Goal: Task Accomplishment & Management: Use online tool/utility

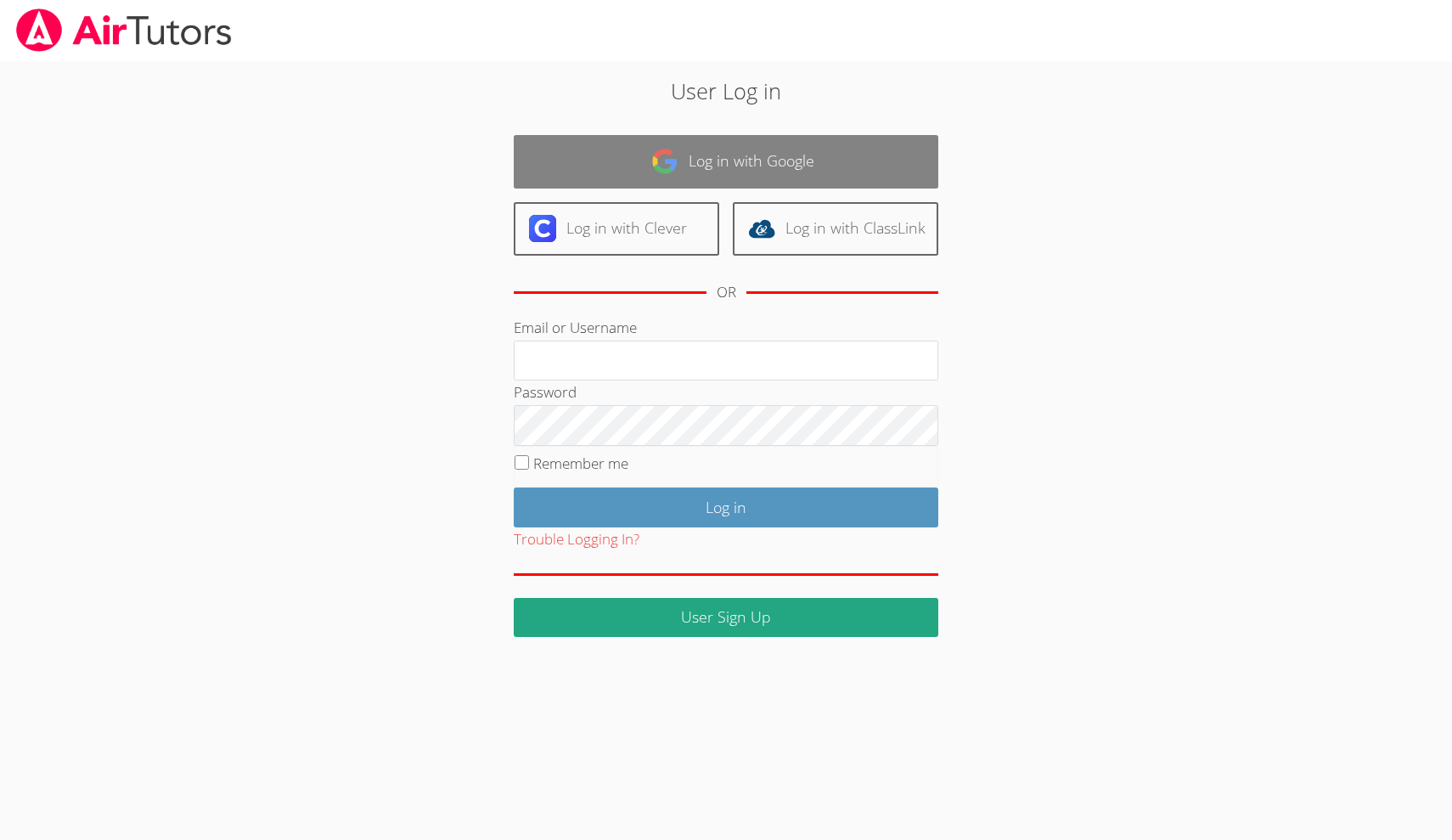
click at [764, 141] on link "Log in with Google" at bounding box center [726, 161] width 424 height 53
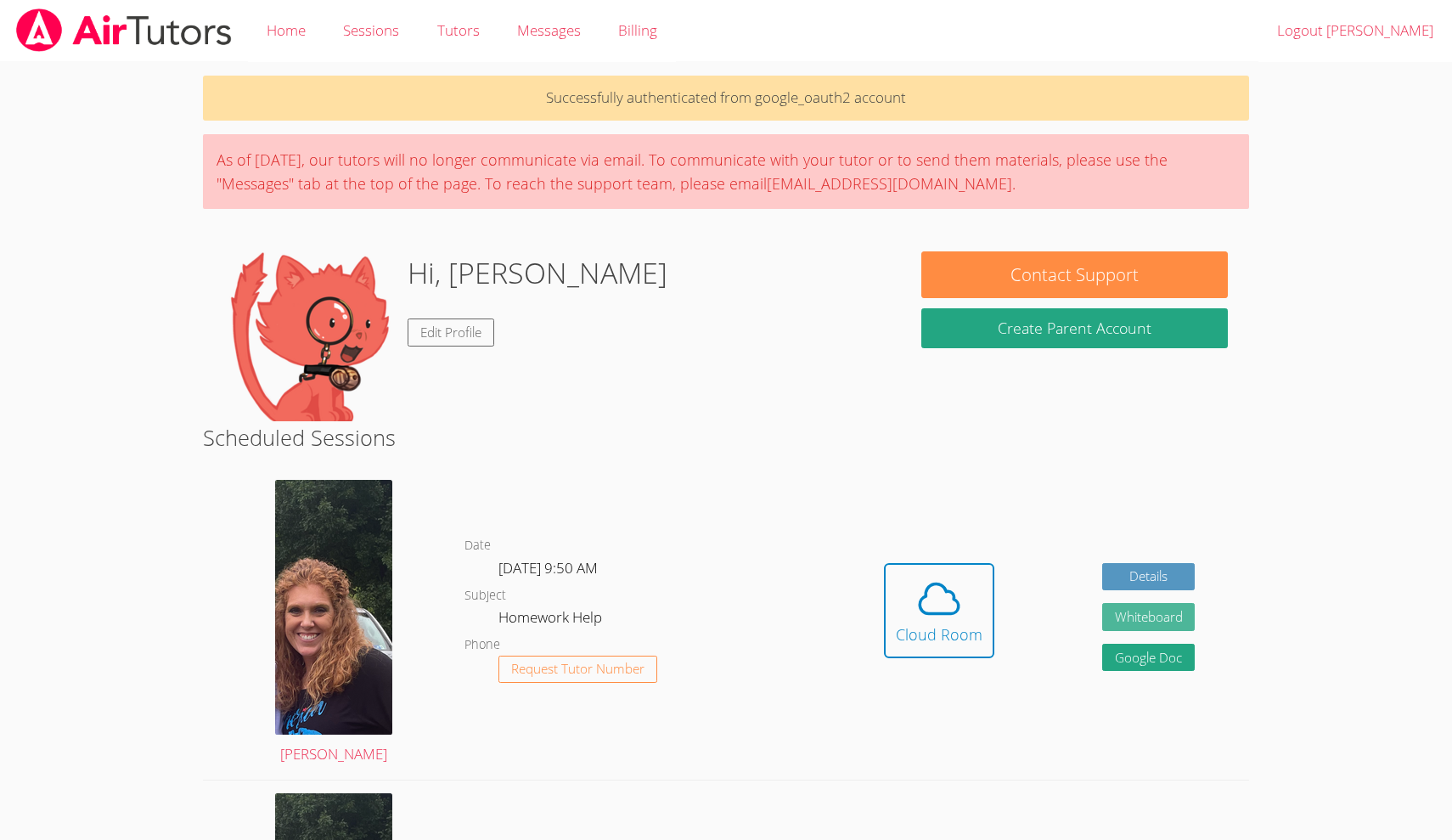
click at [1147, 616] on button "Whiteboard" at bounding box center [1148, 616] width 93 height 28
click at [970, 607] on span at bounding box center [939, 598] width 87 height 47
click at [925, 587] on icon at bounding box center [939, 599] width 39 height 30
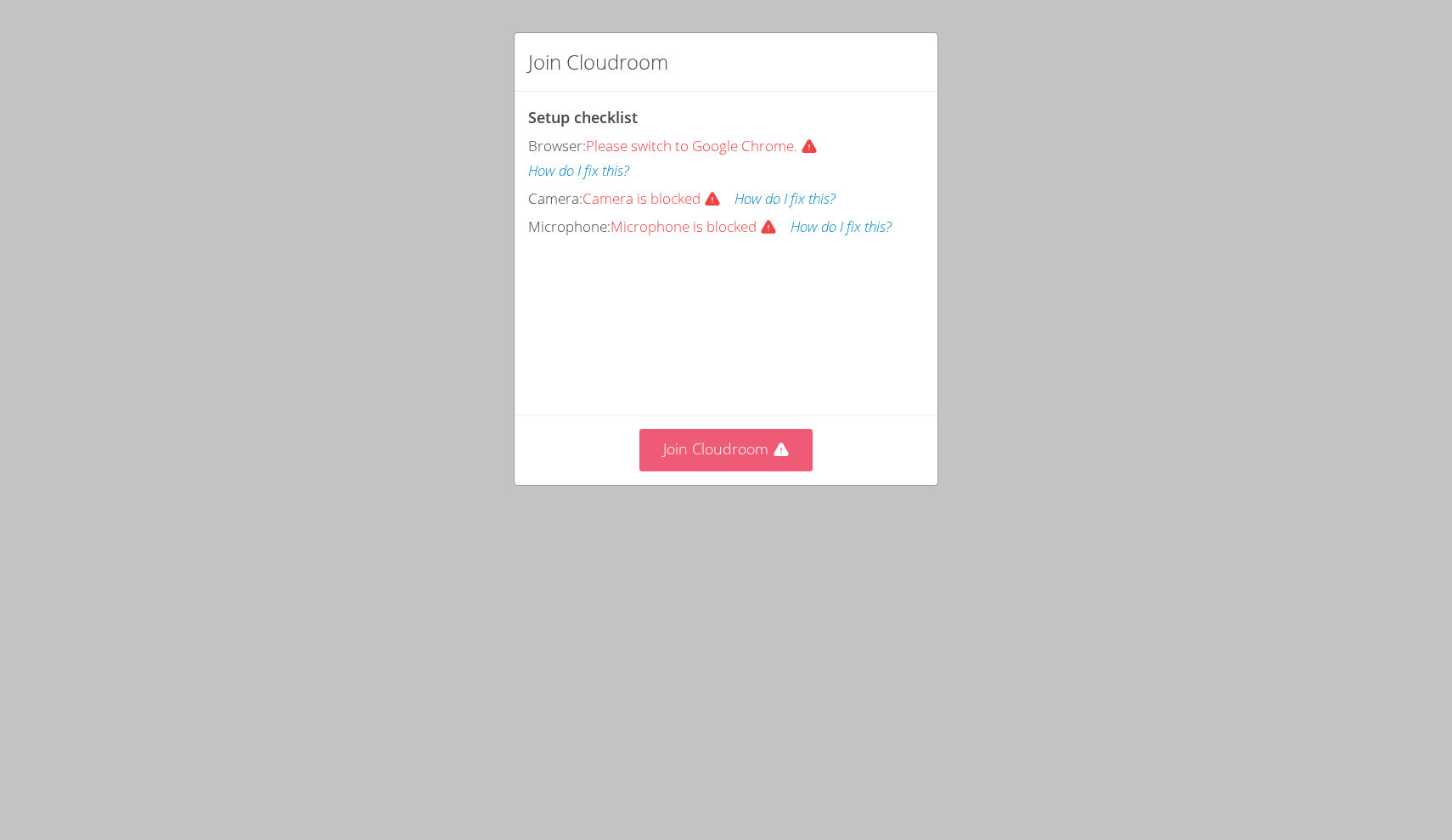
click at [736, 445] on button "Join Cloudroom" at bounding box center [726, 449] width 174 height 42
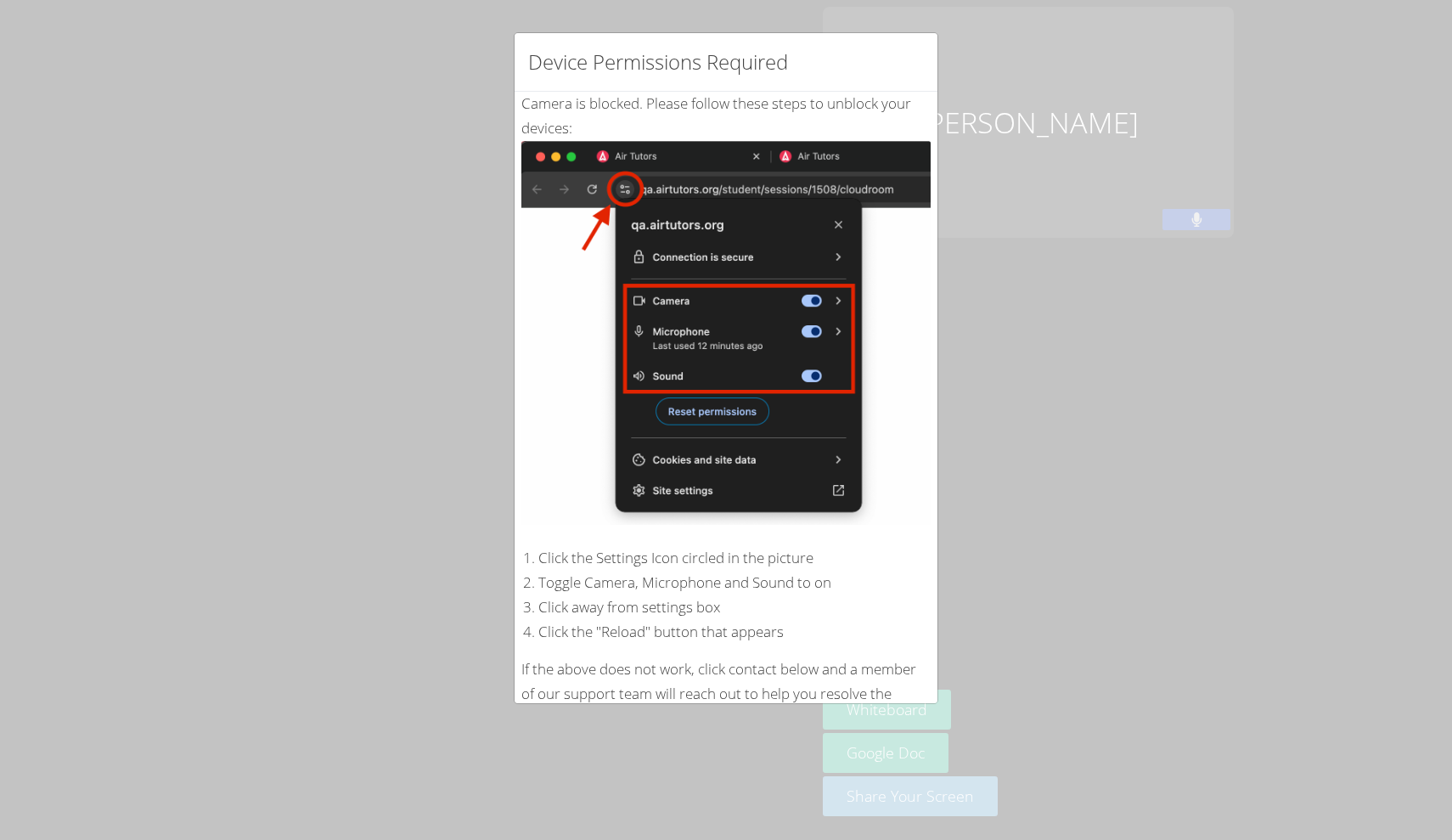
click at [672, 125] on div "Camera is blocked . Please follow these steps to unblock your devices: Click th…" at bounding box center [726, 410] width 410 height 639
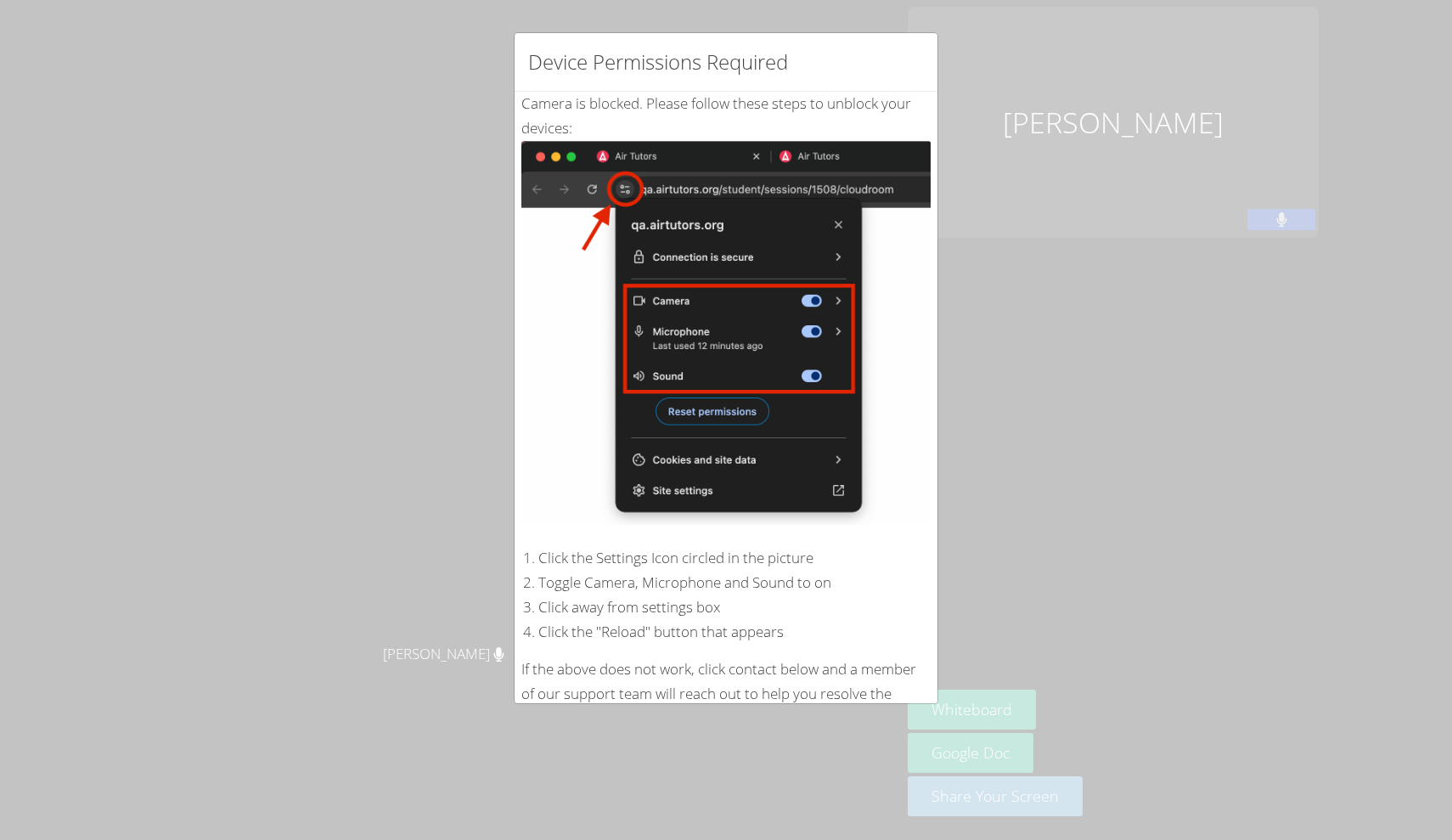
click at [673, 225] on img at bounding box center [726, 333] width 410 height 383
click at [449, 173] on div "Device Permissions Required Camera is blocked . Please follow these steps to un…" at bounding box center [726, 420] width 1452 height 840
click at [440, 477] on div "Device Permissions Required Camera is blocked . Please follow these steps to un…" at bounding box center [726, 420] width 1452 height 840
click at [1048, 283] on div "Device Permissions Required Camera is blocked . Please follow these steps to un…" at bounding box center [726, 420] width 1452 height 840
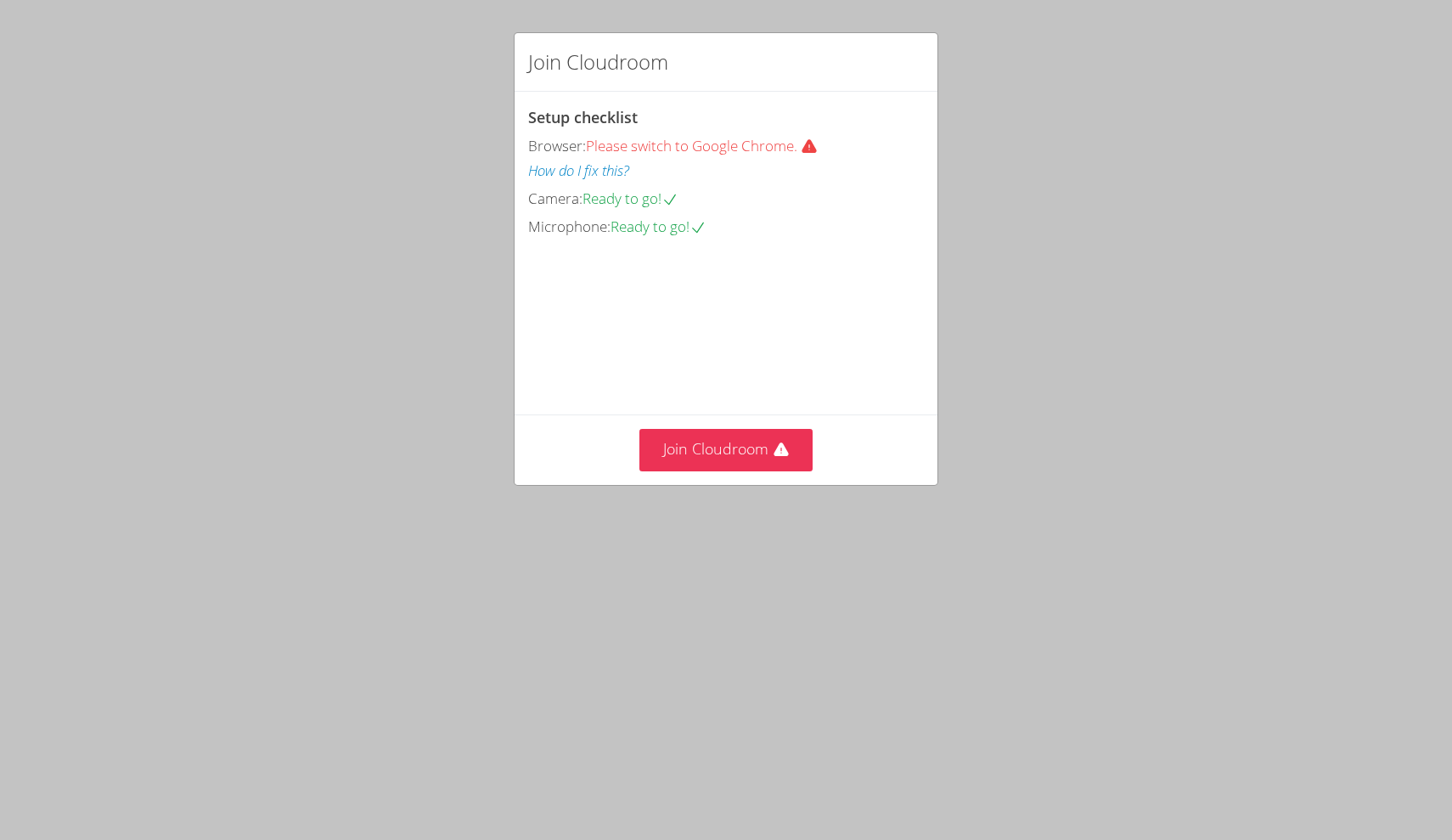
click at [795, 484] on div "Join Cloudroom" at bounding box center [726, 449] width 423 height 70
click at [774, 470] on button "Join Cloudroom" at bounding box center [726, 449] width 174 height 42
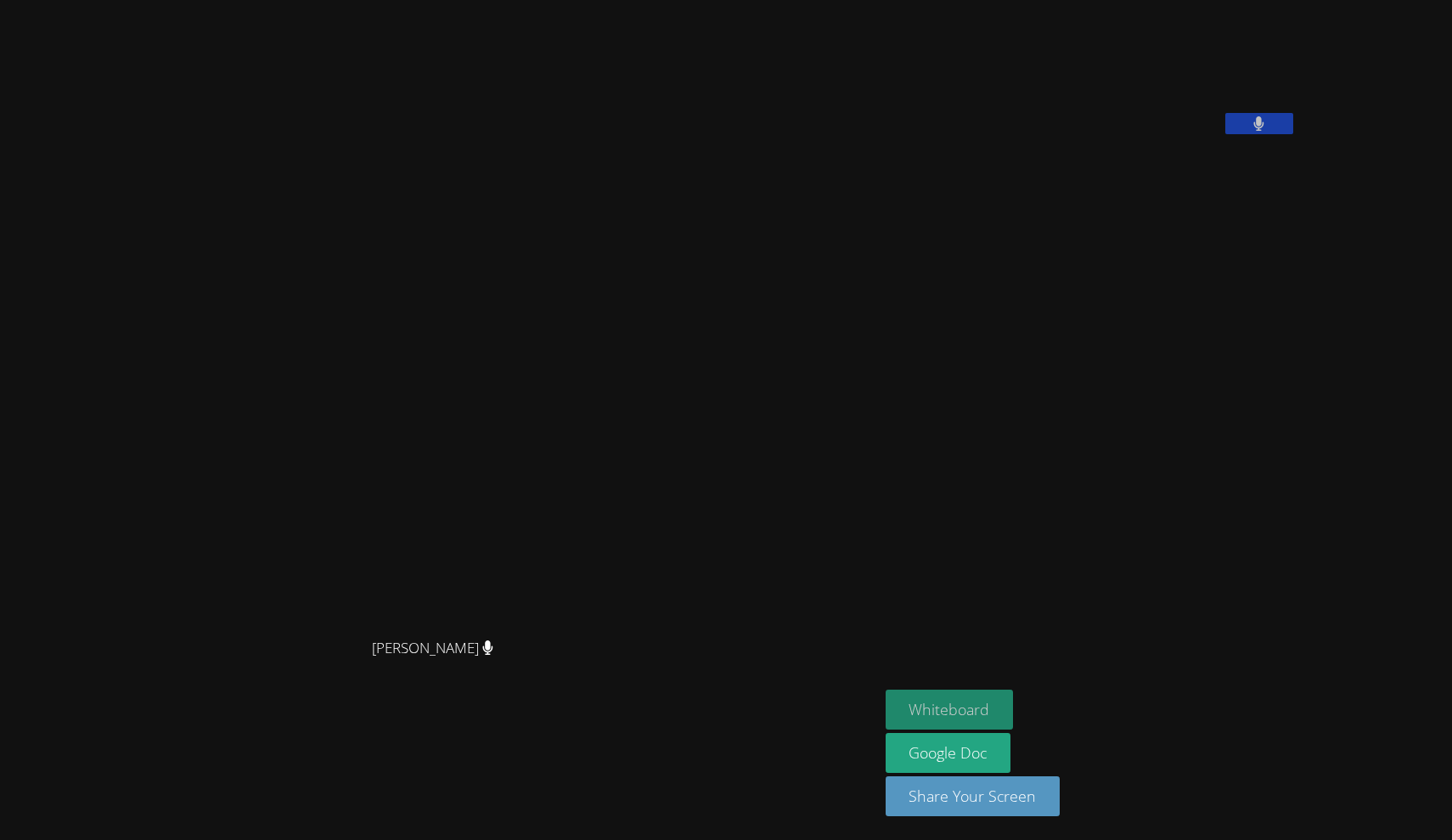
click at [886, 729] on button "Whiteboard" at bounding box center [949, 710] width 128 height 40
